Goal: Task Accomplishment & Management: Manage account settings

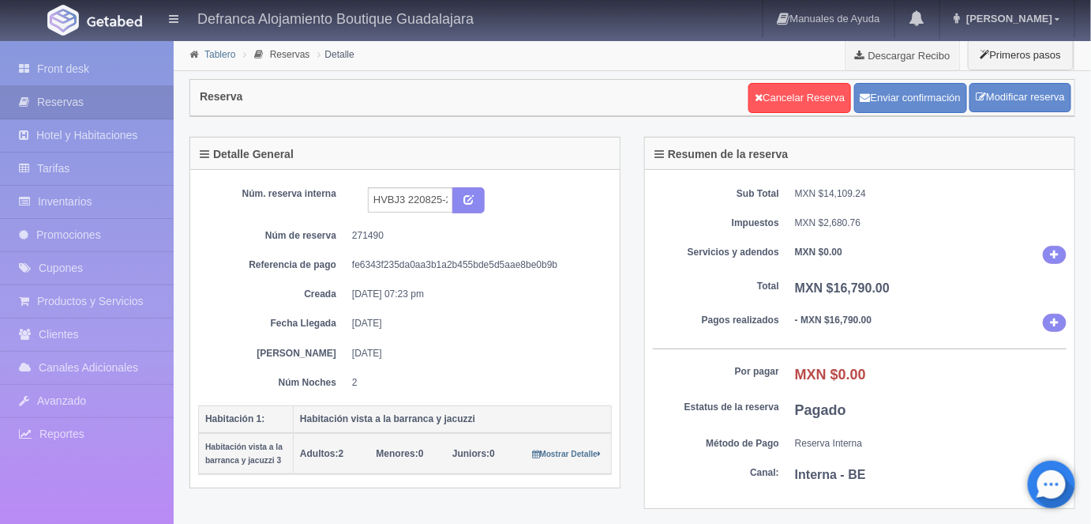
click at [218, 58] on link "Tablero" at bounding box center [220, 54] width 31 height 11
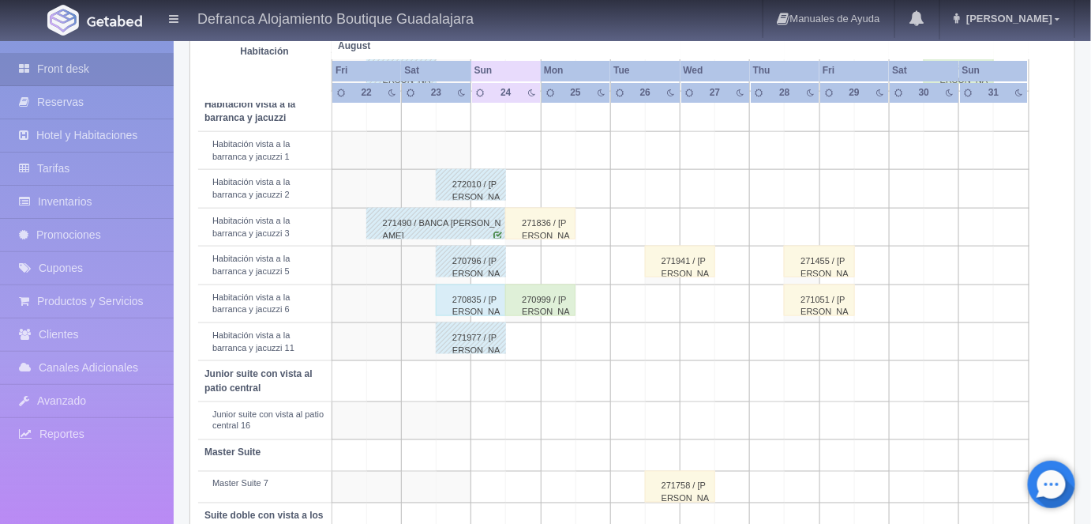
scroll to position [581, 0]
click at [471, 292] on div "270835 / [PERSON_NAME]" at bounding box center [471, 299] width 70 height 32
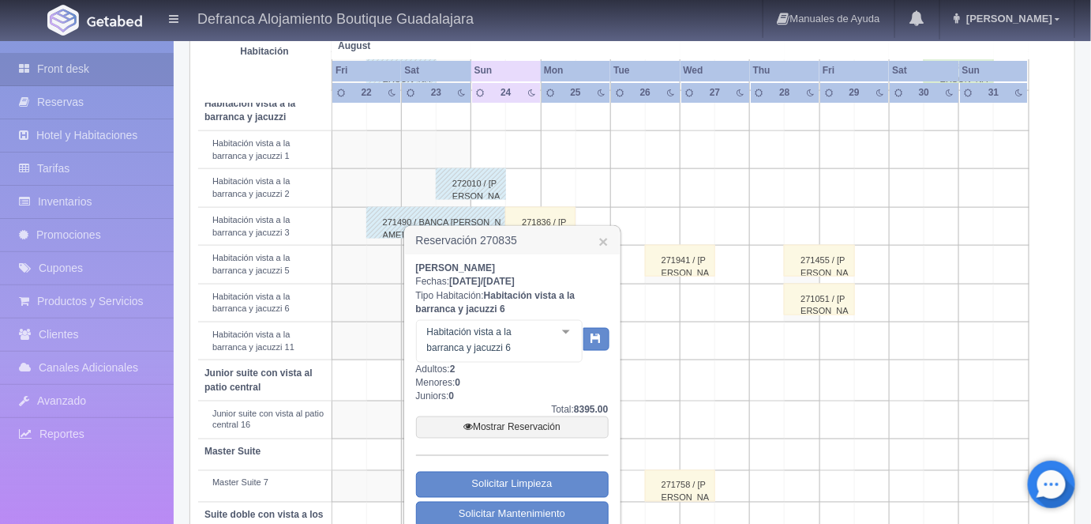
click at [503, 427] on link "Mostrar Reservación" at bounding box center [512, 427] width 193 height 22
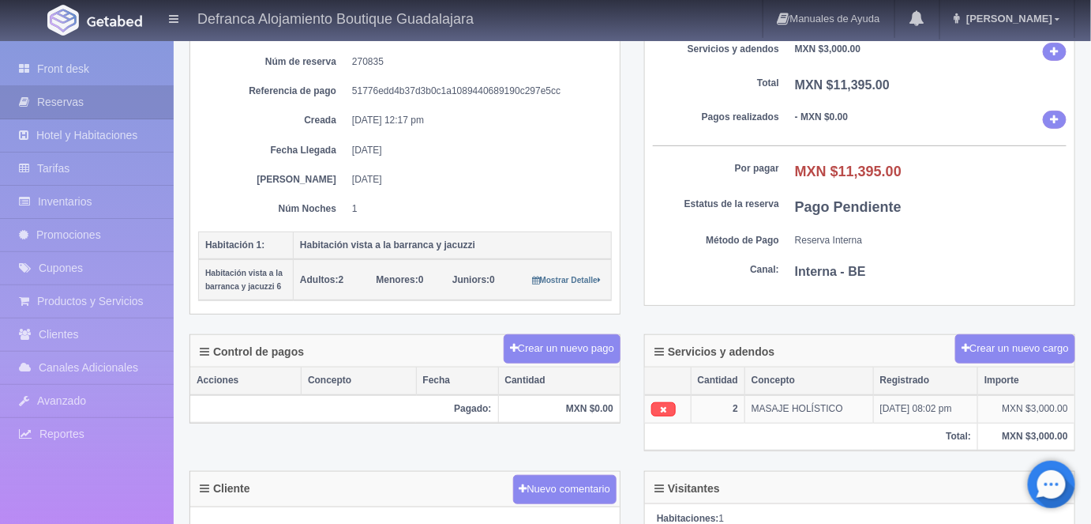
scroll to position [175, 0]
click at [663, 403] on icon at bounding box center [663, 407] width 7 height 9
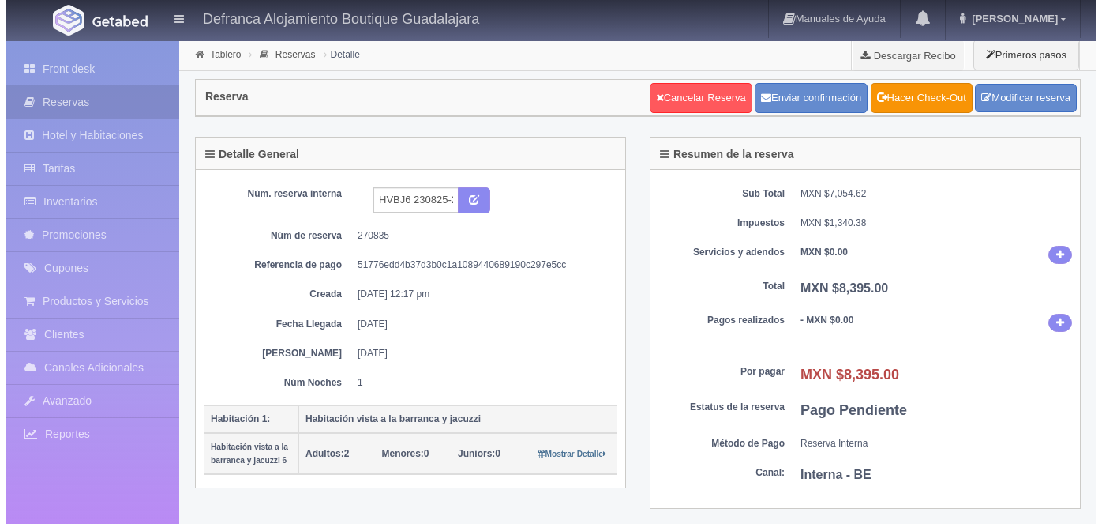
scroll to position [175, 0]
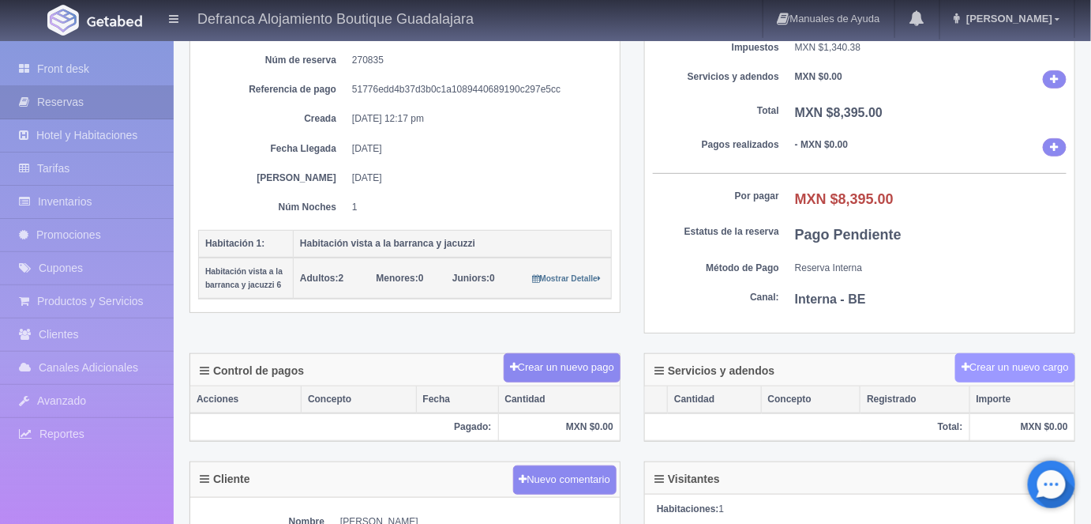
click at [992, 362] on button "Crear un nuevo cargo" at bounding box center [1015, 367] width 120 height 29
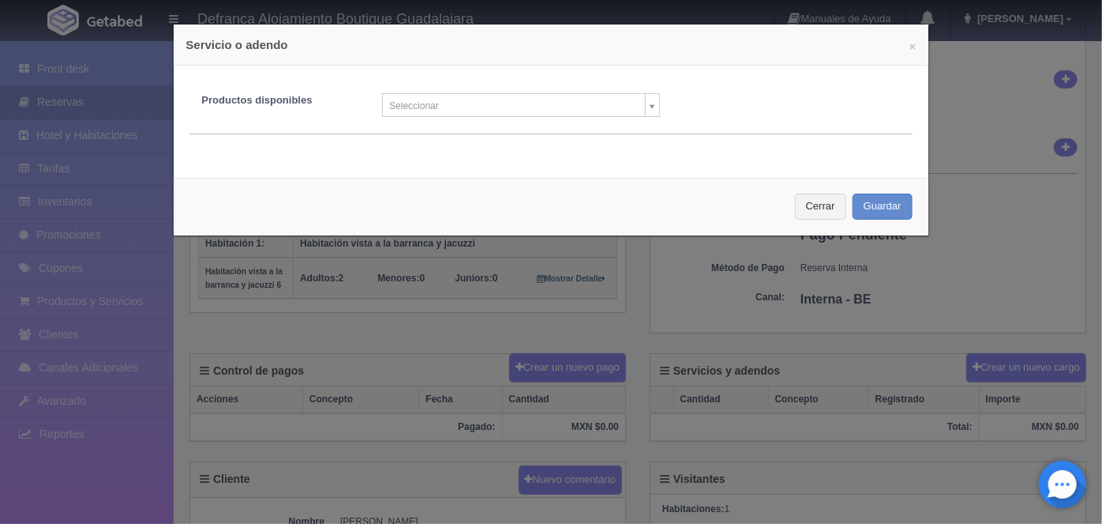
click at [651, 108] on body "Defranca Alojamiento Boutique Guadalajara Manuales de Ayuda Actualizaciones rec…" at bounding box center [551, 396] width 1102 height 1064
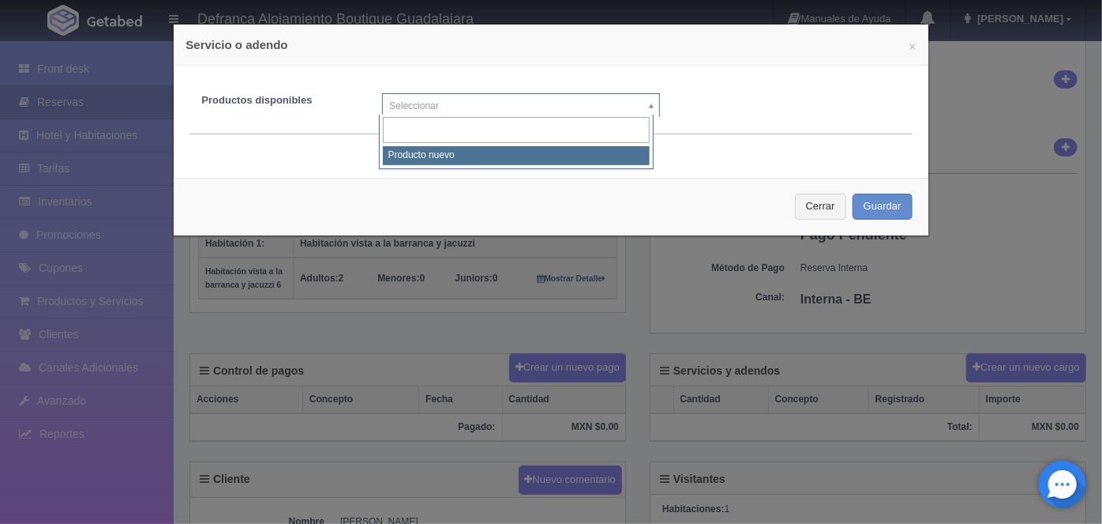
select select "0"
type input "1"
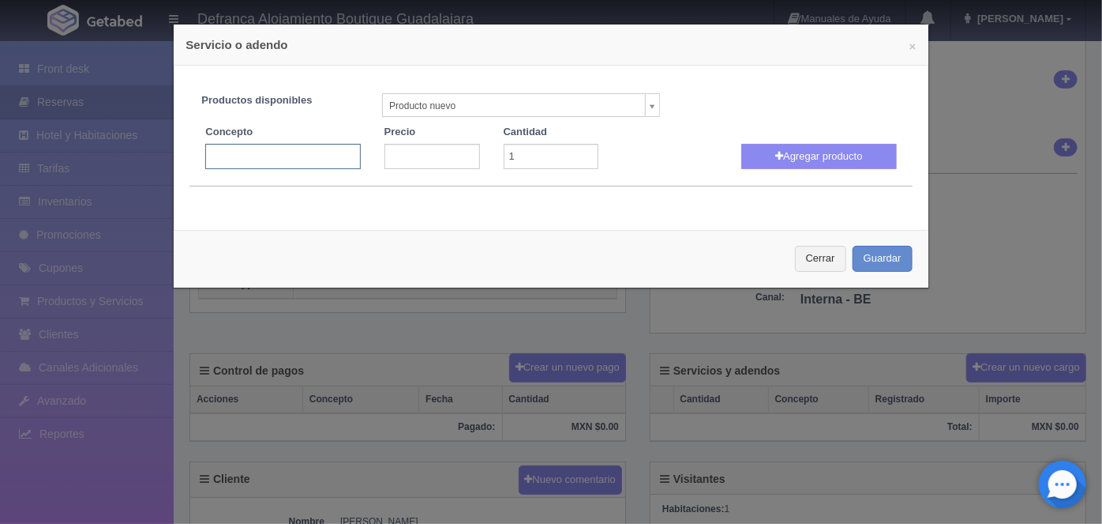
click at [230, 158] on input "text" at bounding box center [282, 156] width 155 height 25
type input "m"
click at [636, 101] on body "Defranca Alojamiento Boutique Guadalajara Manuales de Ayuda Actualizaciones rec…" at bounding box center [551, 396] width 1102 height 1064
click at [640, 101] on body "Defranca Alojamiento Boutique Guadalajara Manuales de Ayuda Actualizaciones rec…" at bounding box center [551, 396] width 1102 height 1064
click at [227, 152] on input "text" at bounding box center [282, 156] width 155 height 25
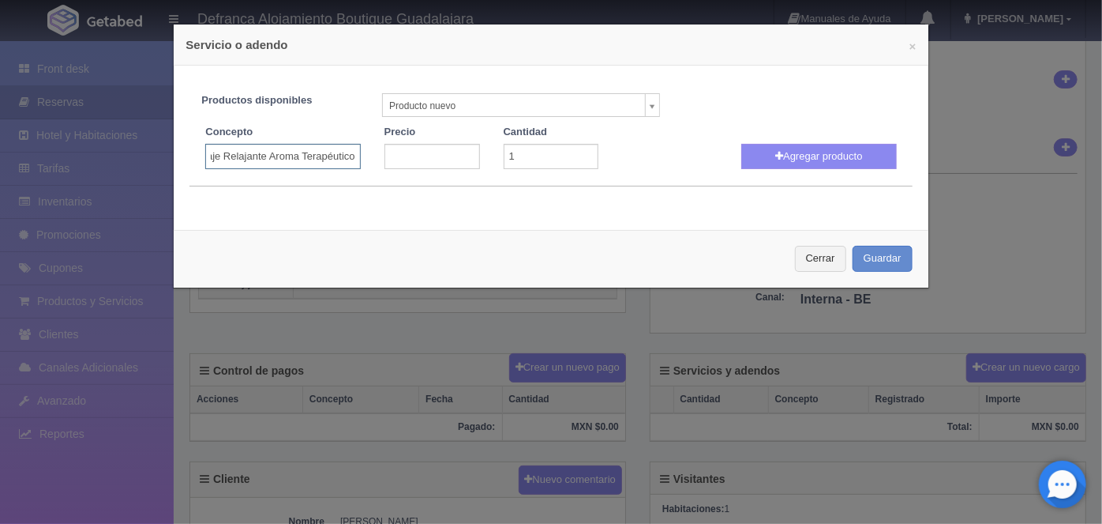
scroll to position [0, 0]
click at [213, 156] on input "masaje Relajante Aroma Terapéutico" at bounding box center [282, 156] width 155 height 25
type input "Masaje Relajante Aroma Terapéutico"
click at [402, 156] on input "number" at bounding box center [433, 156] width 96 height 25
type input "1200"
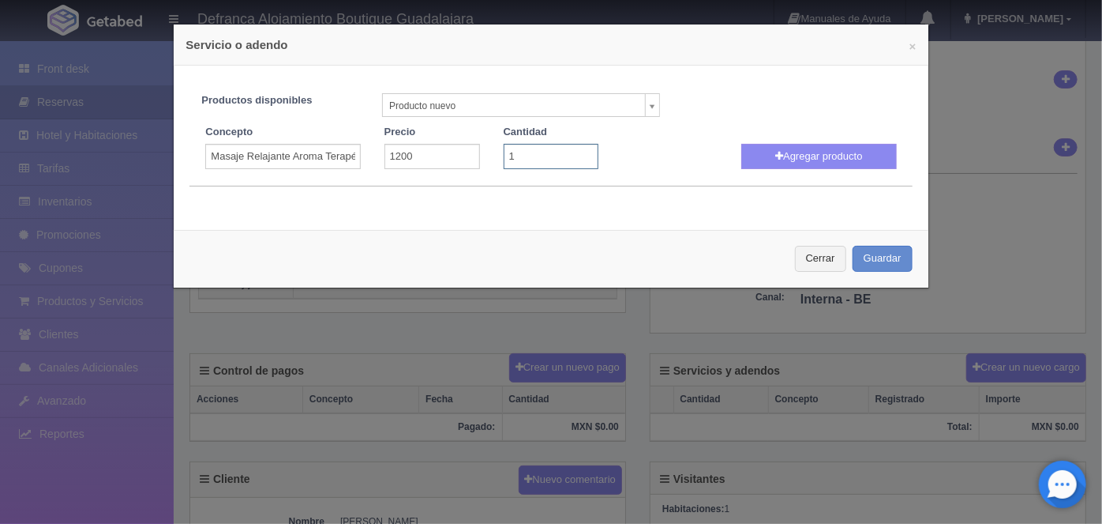
click at [512, 160] on input "1" at bounding box center [552, 156] width 96 height 25
type input "2"
click at [796, 156] on button "Agregar producto" at bounding box center [818, 156] width 155 height 25
select select
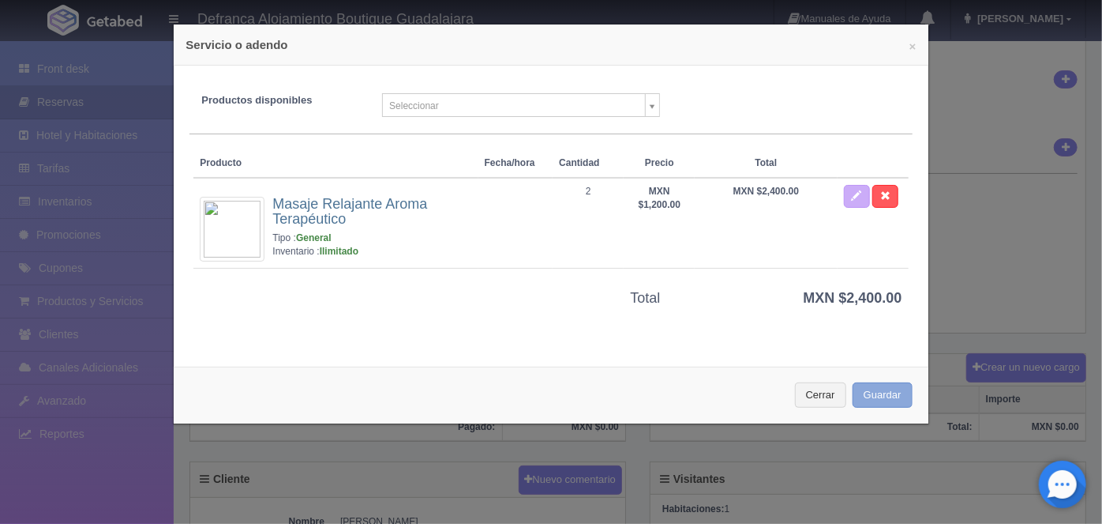
click at [867, 394] on button "Guardar" at bounding box center [883, 395] width 60 height 26
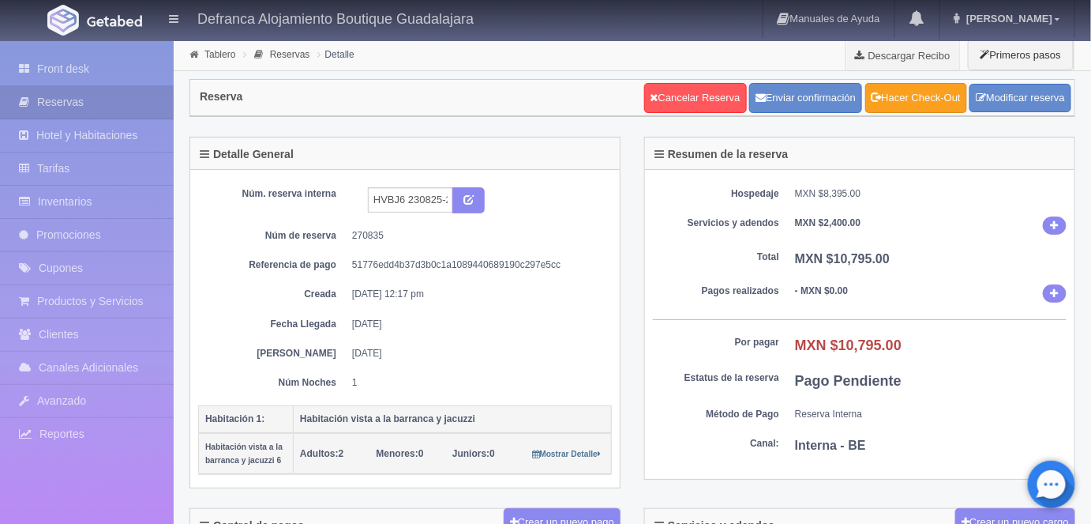
click at [914, 99] on link "Hacer Check-Out" at bounding box center [916, 98] width 102 height 30
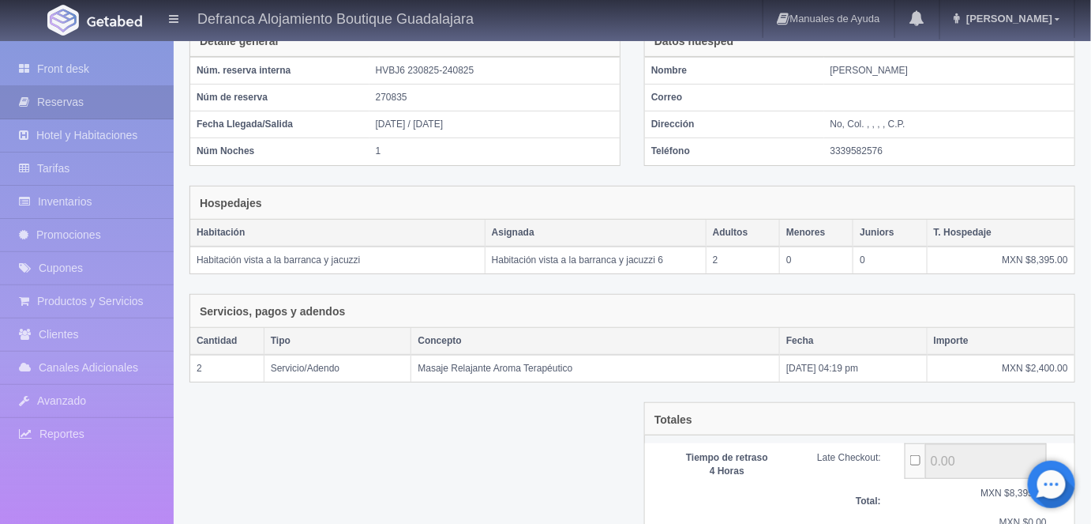
scroll to position [264, 0]
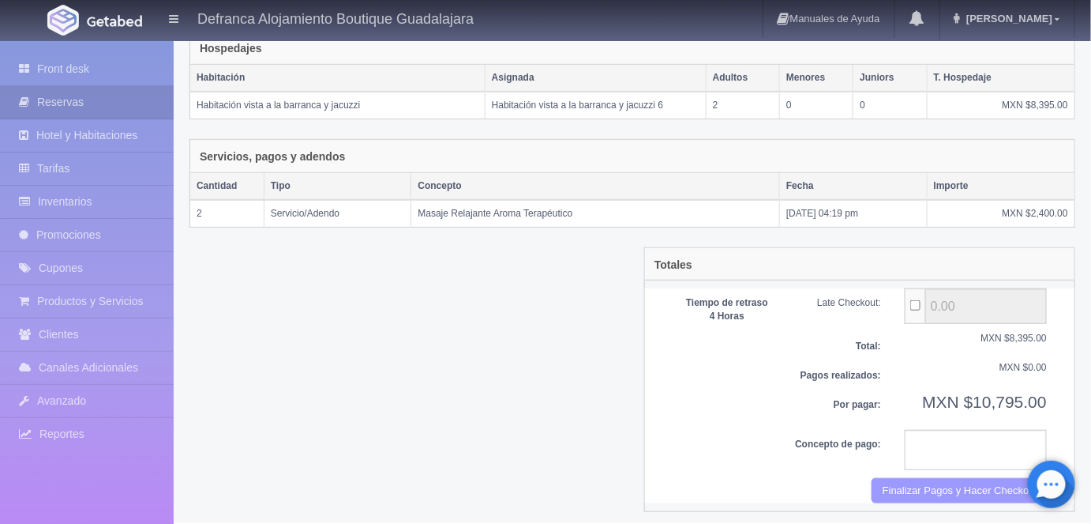
click at [918, 481] on button "Finalizar Pagos y Hacer Checkout" at bounding box center [959, 491] width 175 height 26
click at [954, 482] on button "Finalizar Pagos y Hacer Checkout" at bounding box center [959, 491] width 175 height 26
